Goal: Navigation & Orientation: Find specific page/section

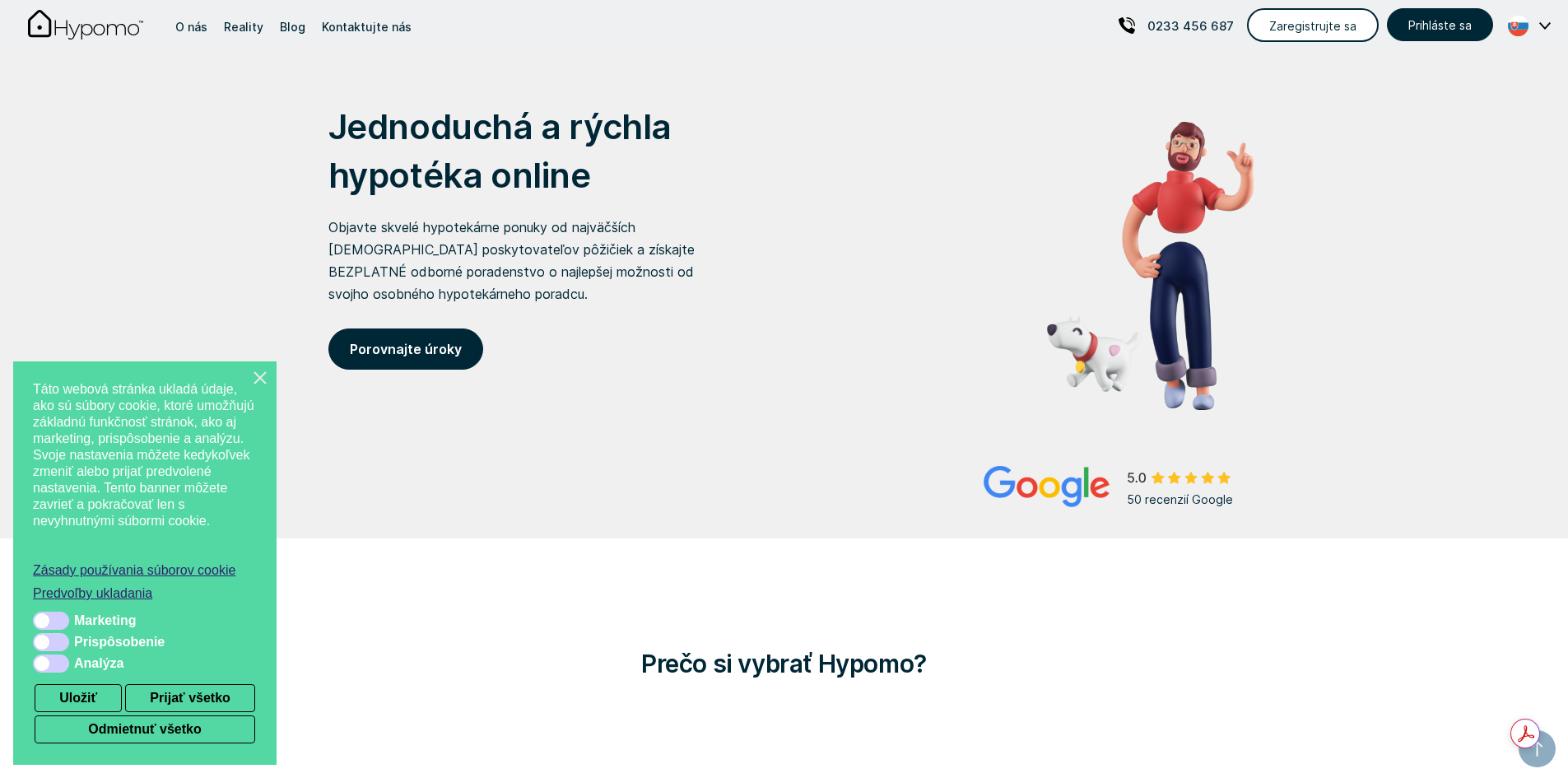
click at [259, 383] on icon "Zatvorte toto dialógové okno" at bounding box center [260, 377] width 16 height 16
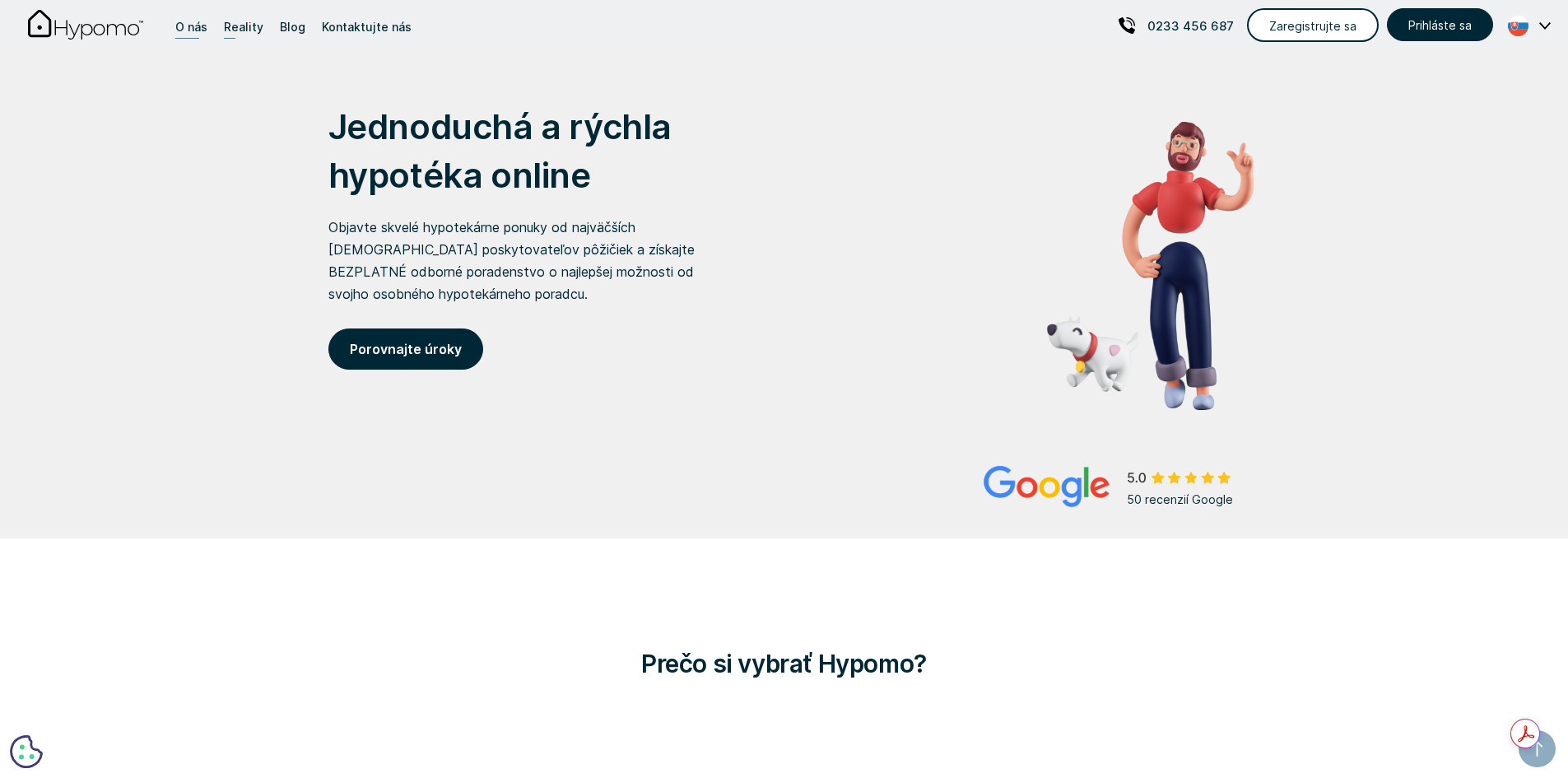
click at [193, 27] on div "O nás" at bounding box center [191, 26] width 32 height 22
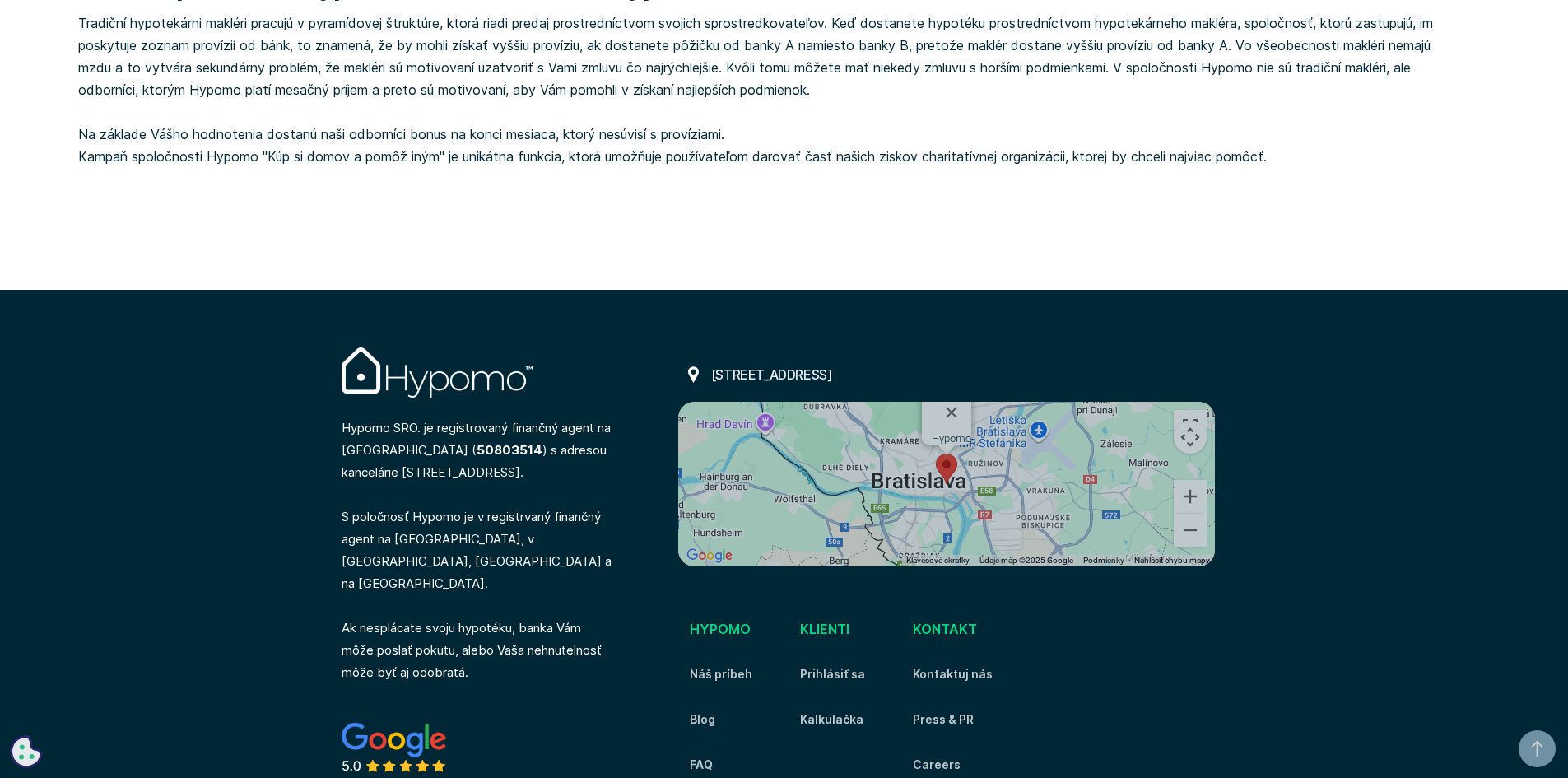
scroll to position [1715, 0]
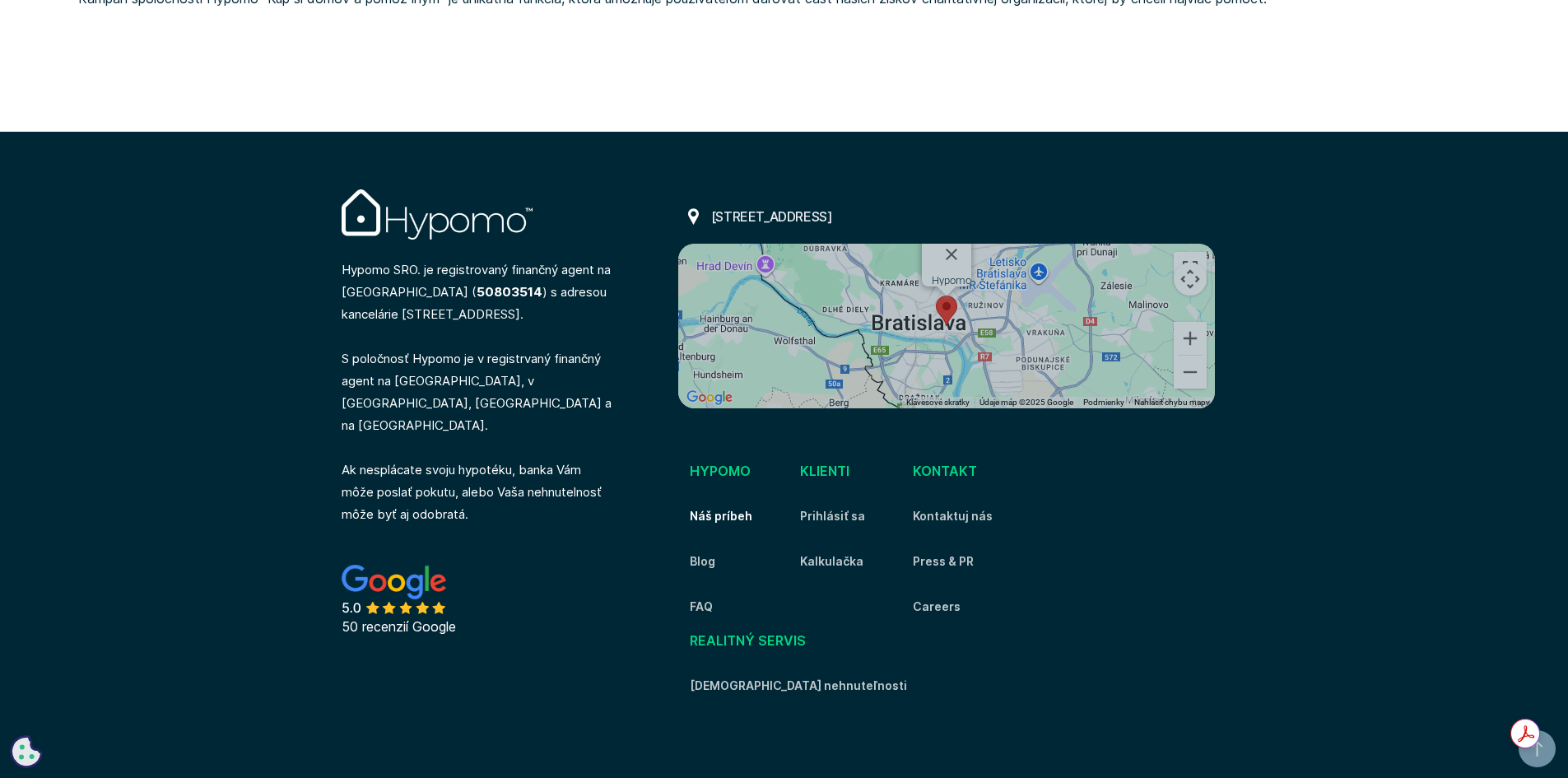
click at [746, 520] on link "Náš príbeh" at bounding box center [721, 516] width 63 height 19
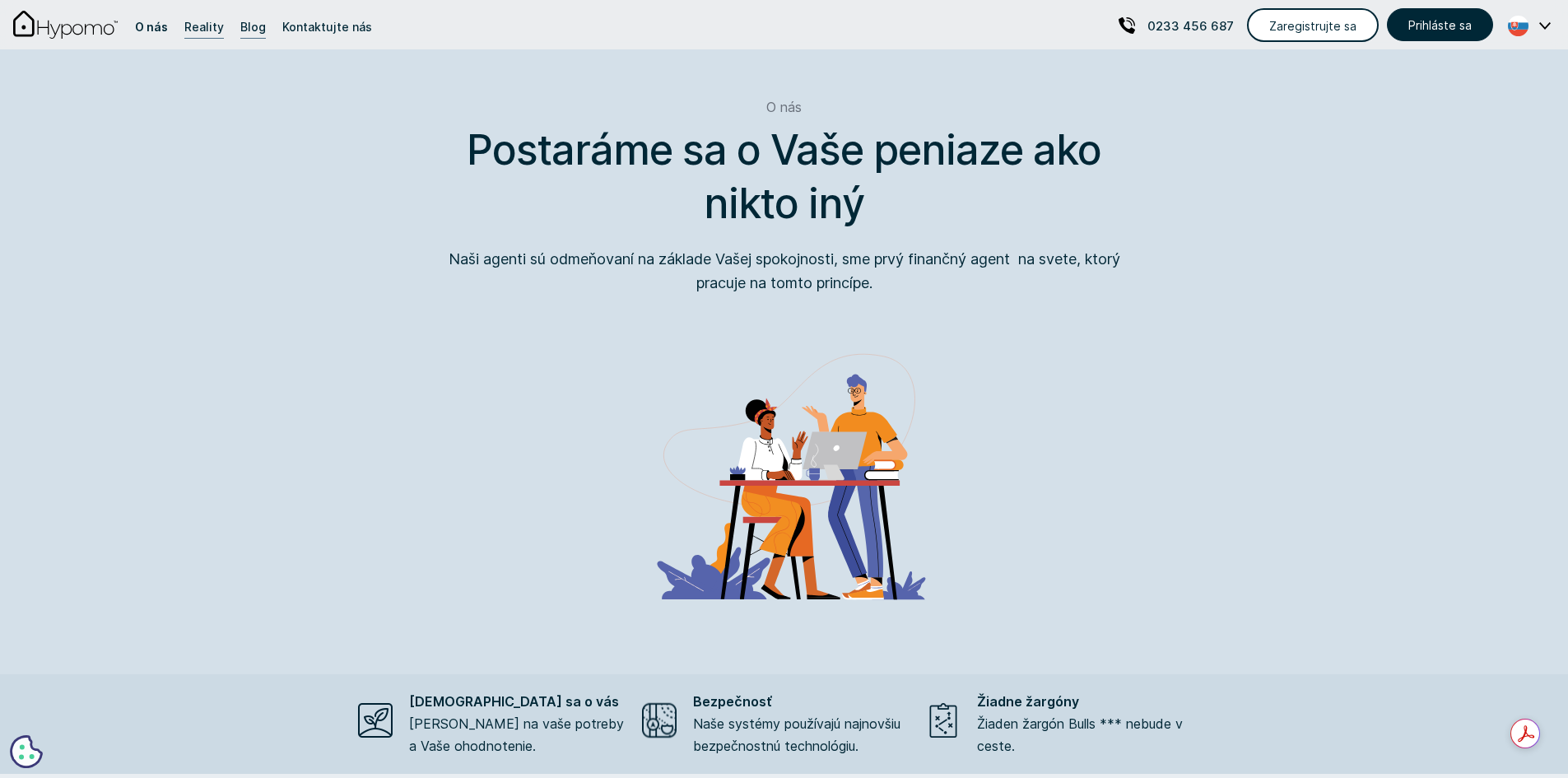
click at [250, 33] on div "Blog" at bounding box center [253, 26] width 25 height 22
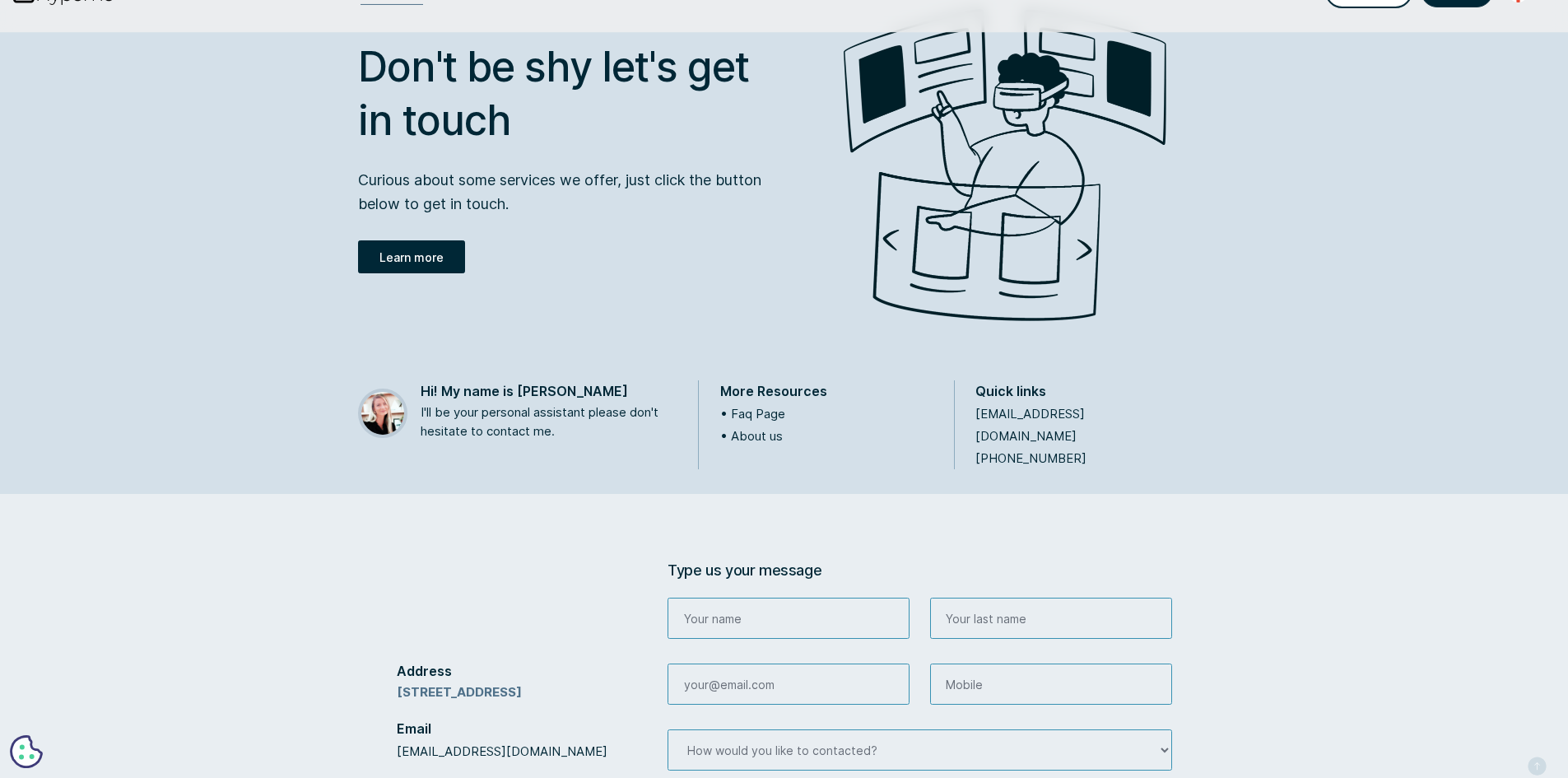
scroll to position [82, 0]
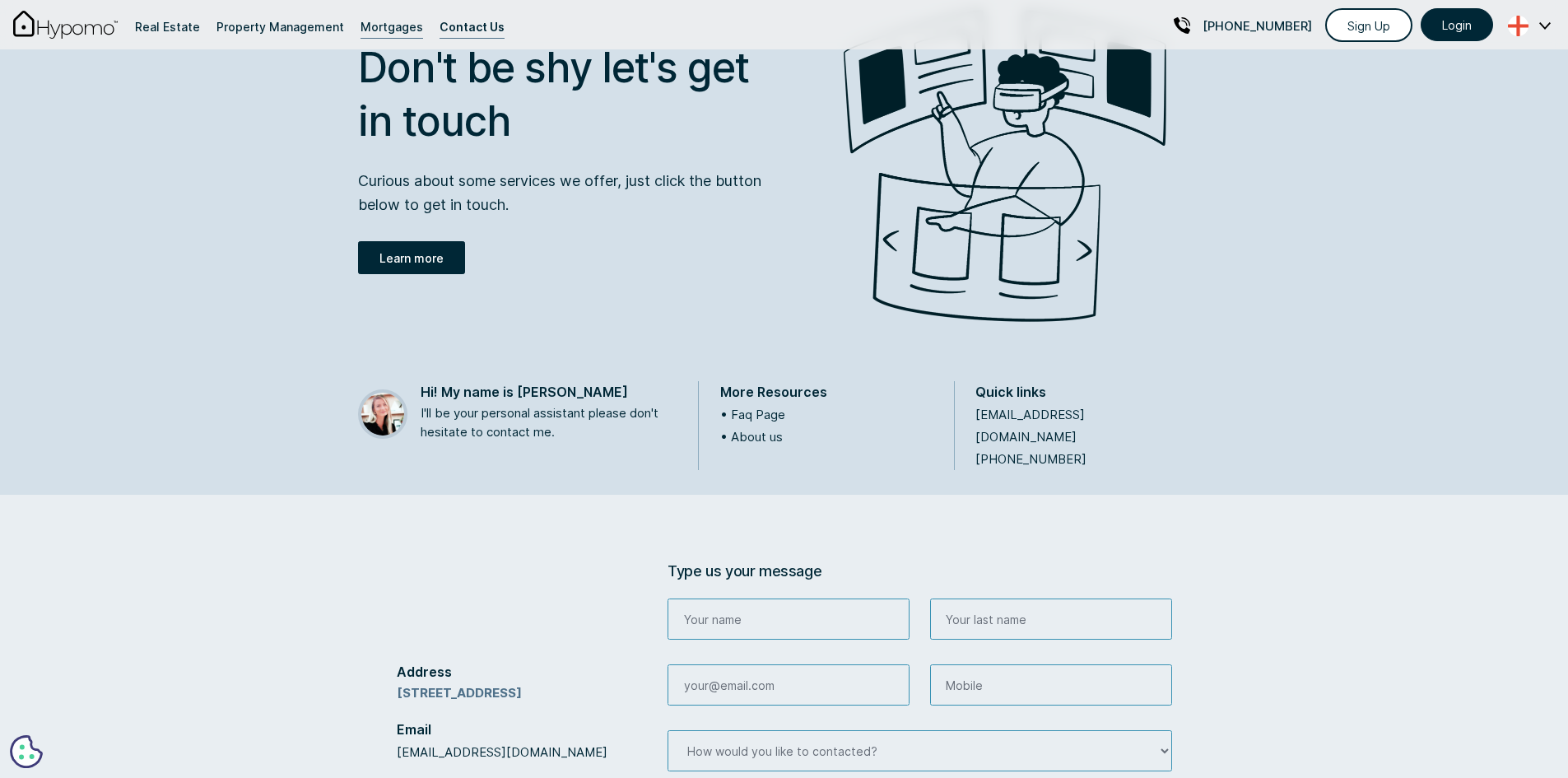
click at [460, 31] on div "Contact Us" at bounding box center [472, 26] width 65 height 22
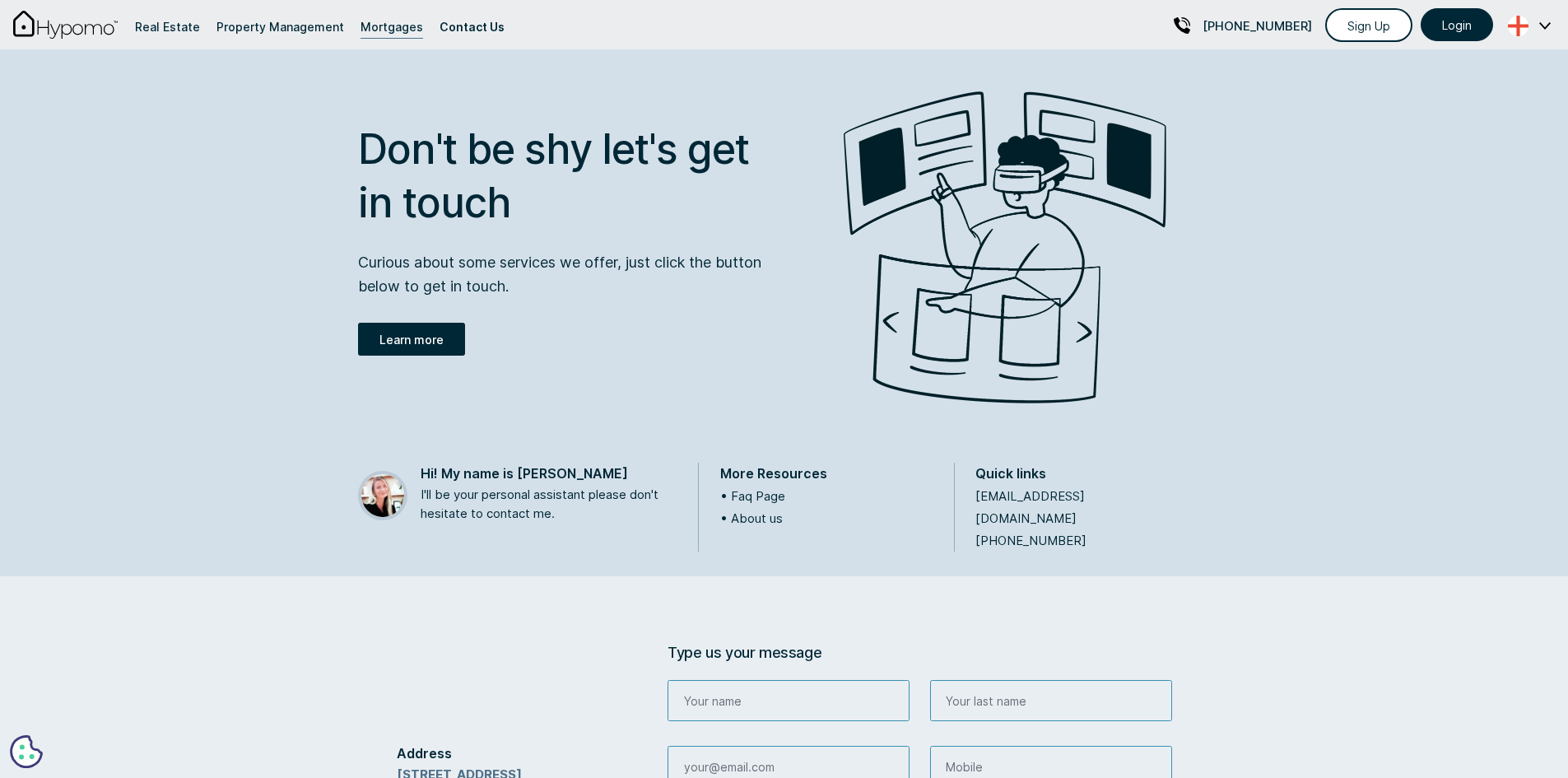
scroll to position [0, 0]
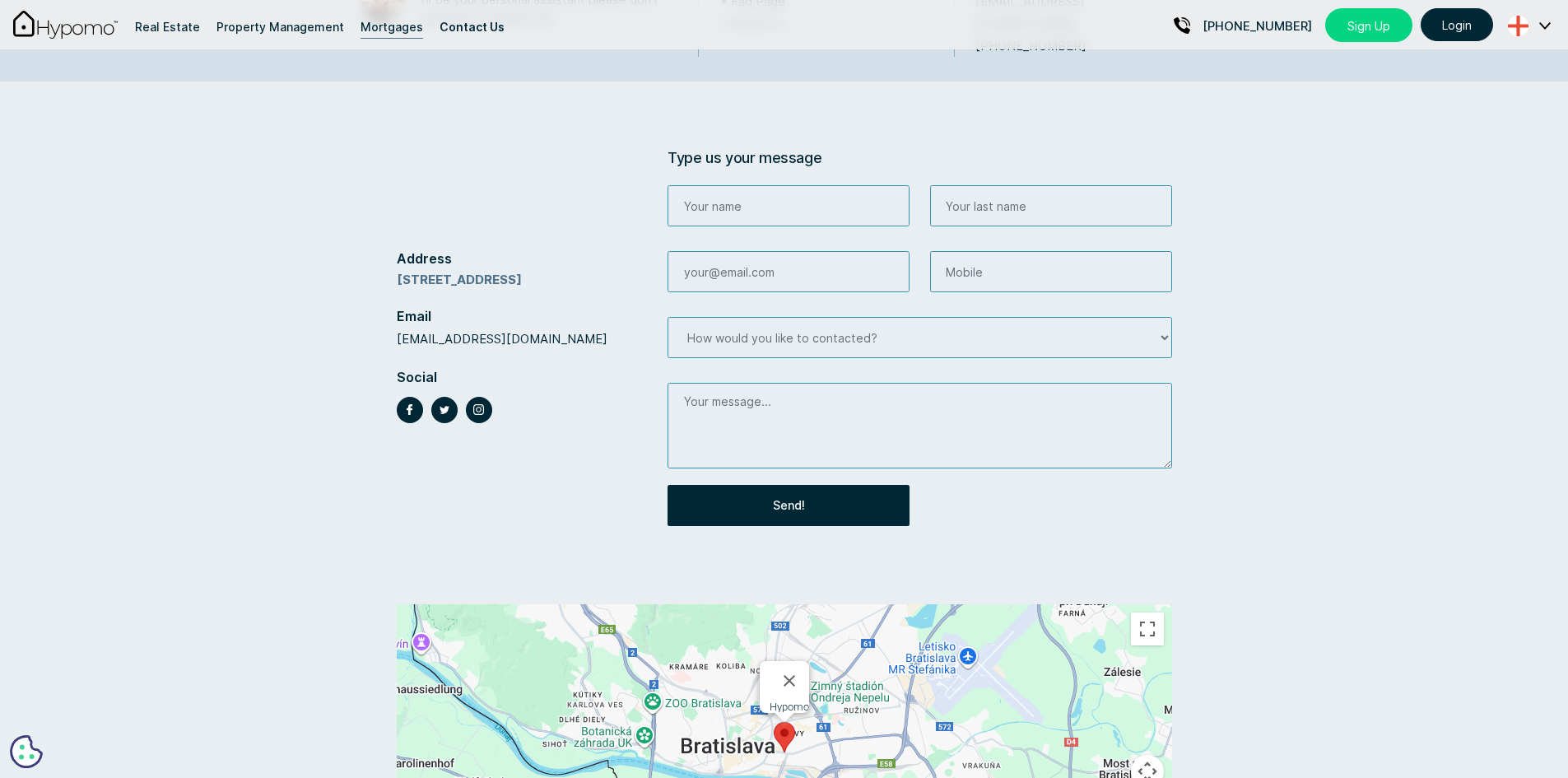
scroll to position [329, 0]
